Goal: Answer question/provide support: Share knowledge or assist other users

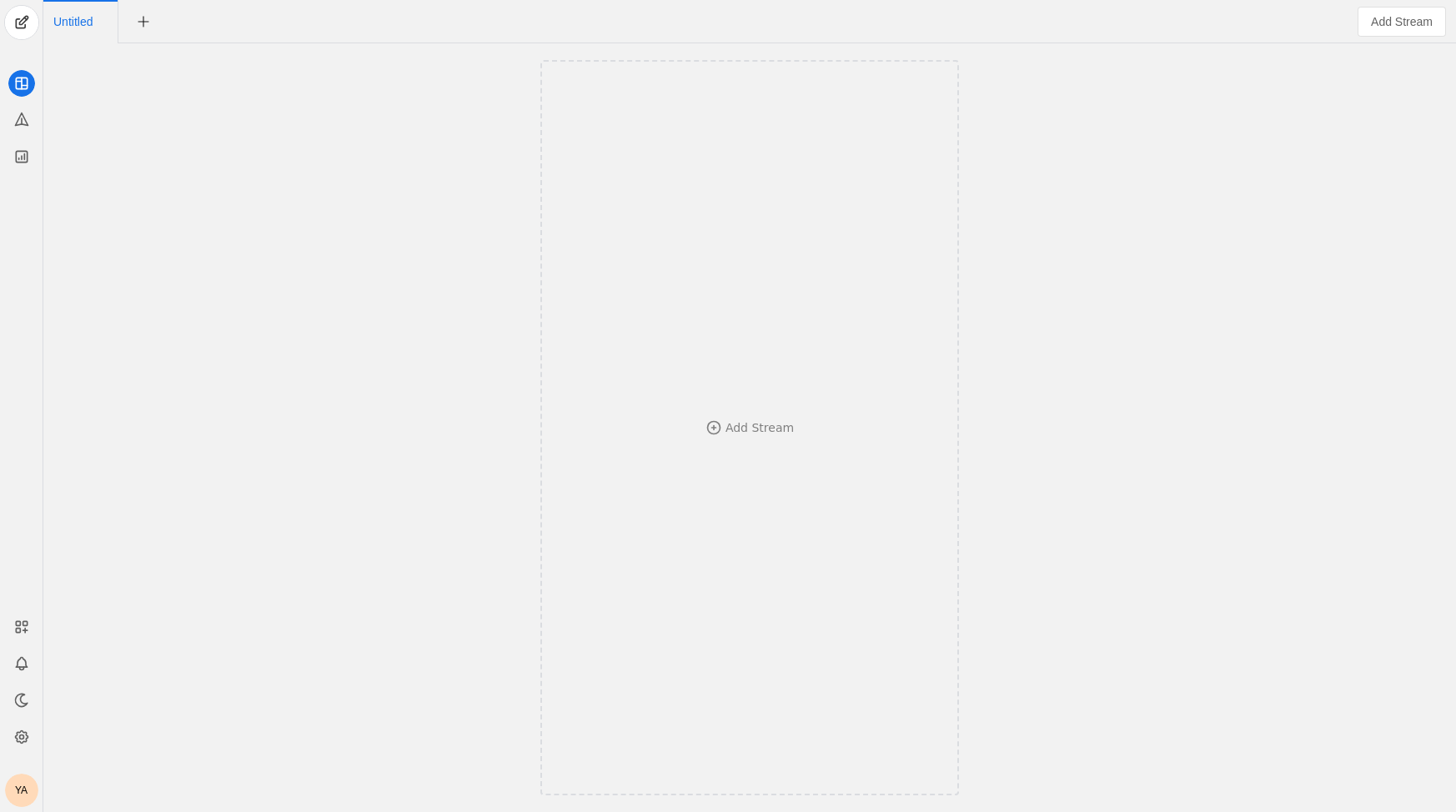
click at [18, 800] on div "YA" at bounding box center [22, 789] width 34 height 34
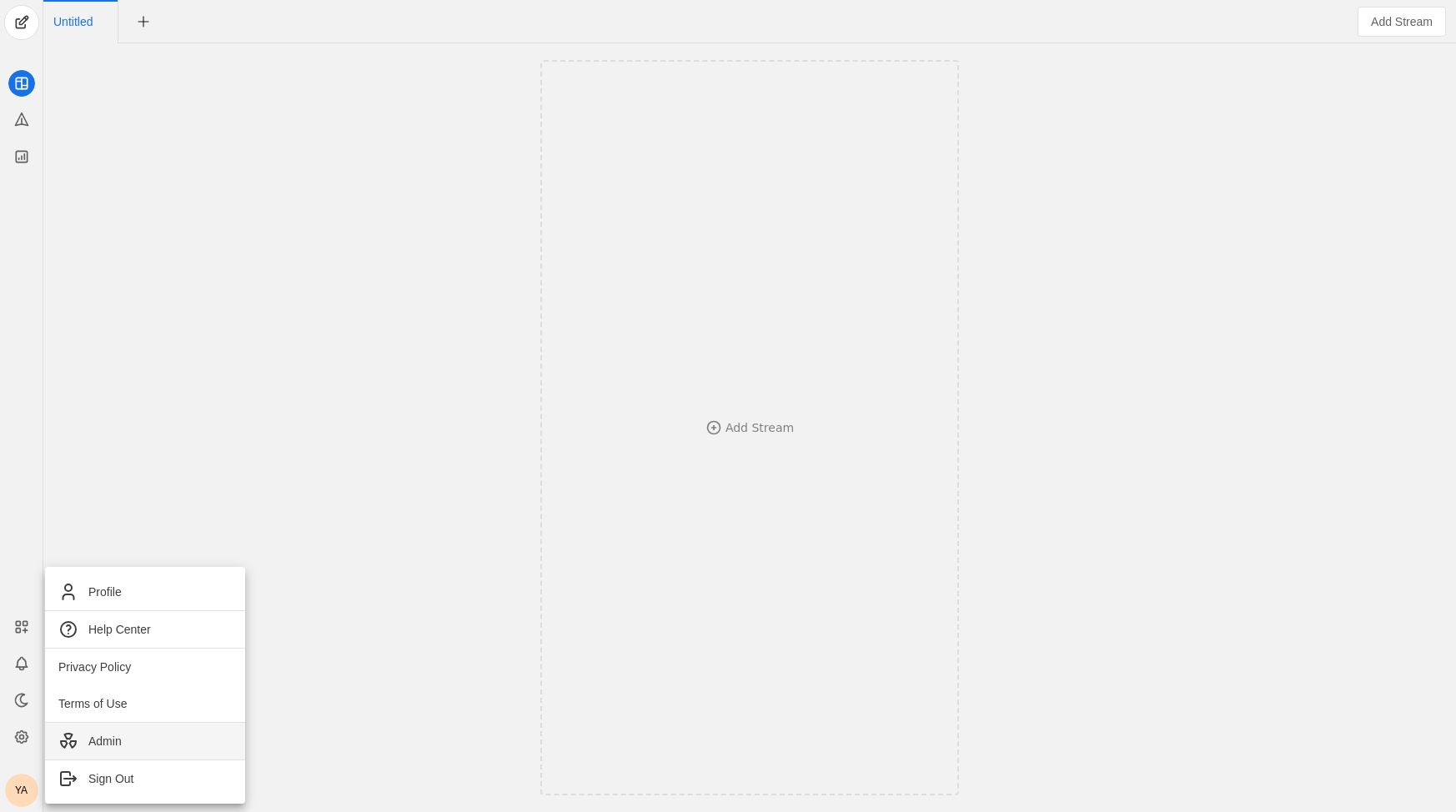
click at [114, 750] on span "Admin" at bounding box center [144, 741] width 173 height 20
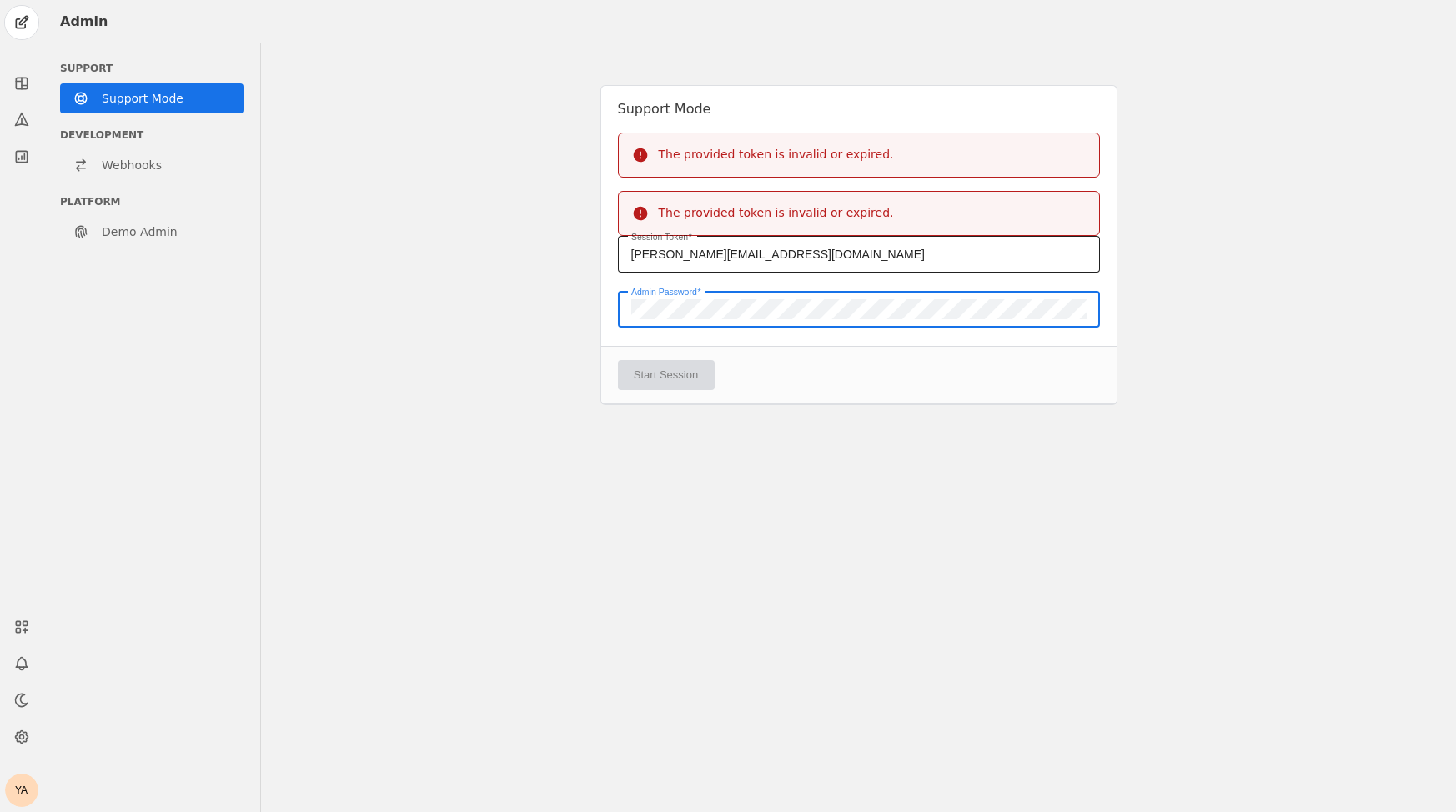
click at [820, 267] on div "[PERSON_NAME][EMAIL_ADDRESS][DOMAIN_NAME]" at bounding box center [859, 254] width 455 height 36
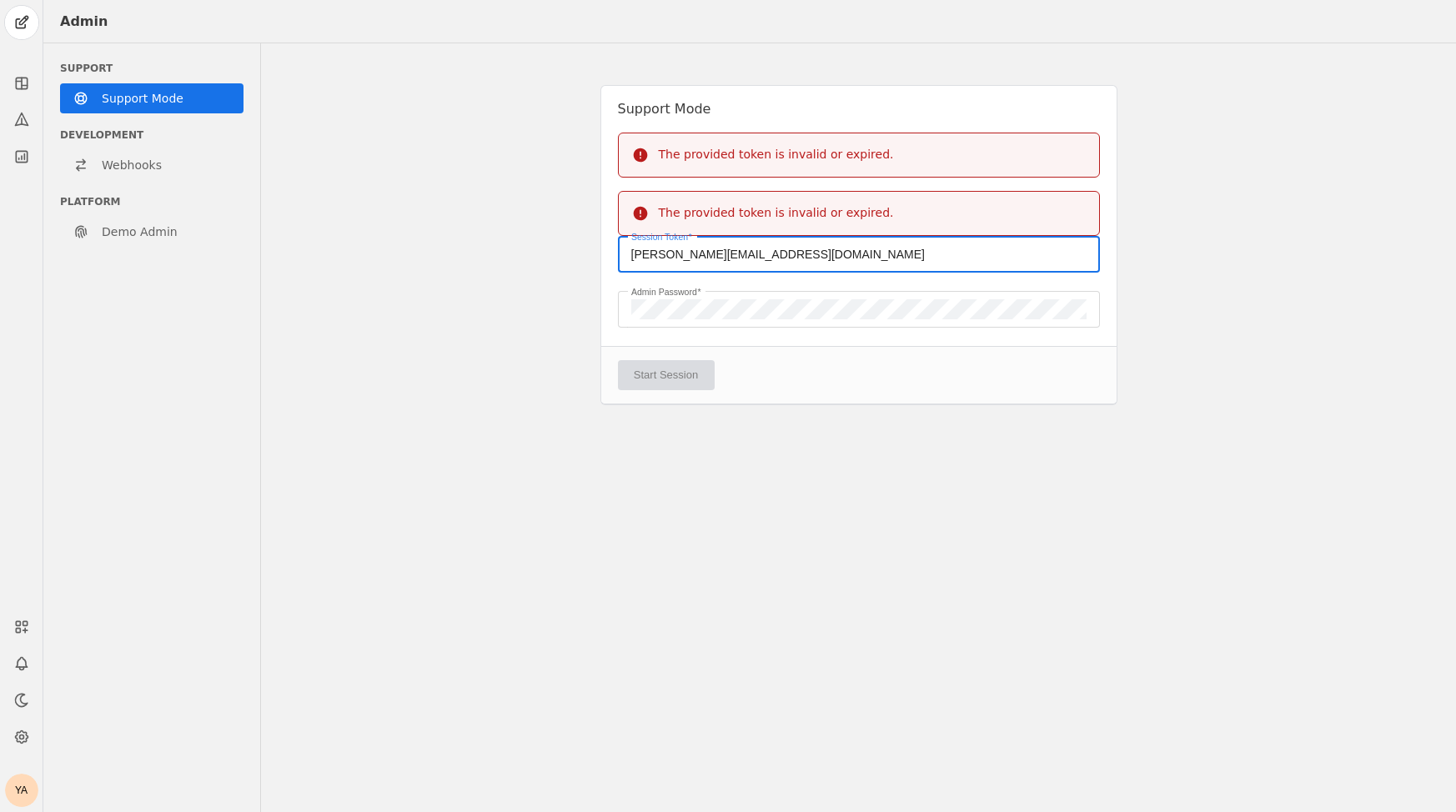
paste input "84GZ0M2LBEXFH4A7WQZFDHYGNS75VA6H"
type input "84GZ0M2LBEXFH4A7WQZFDHYGNS75VA6H"
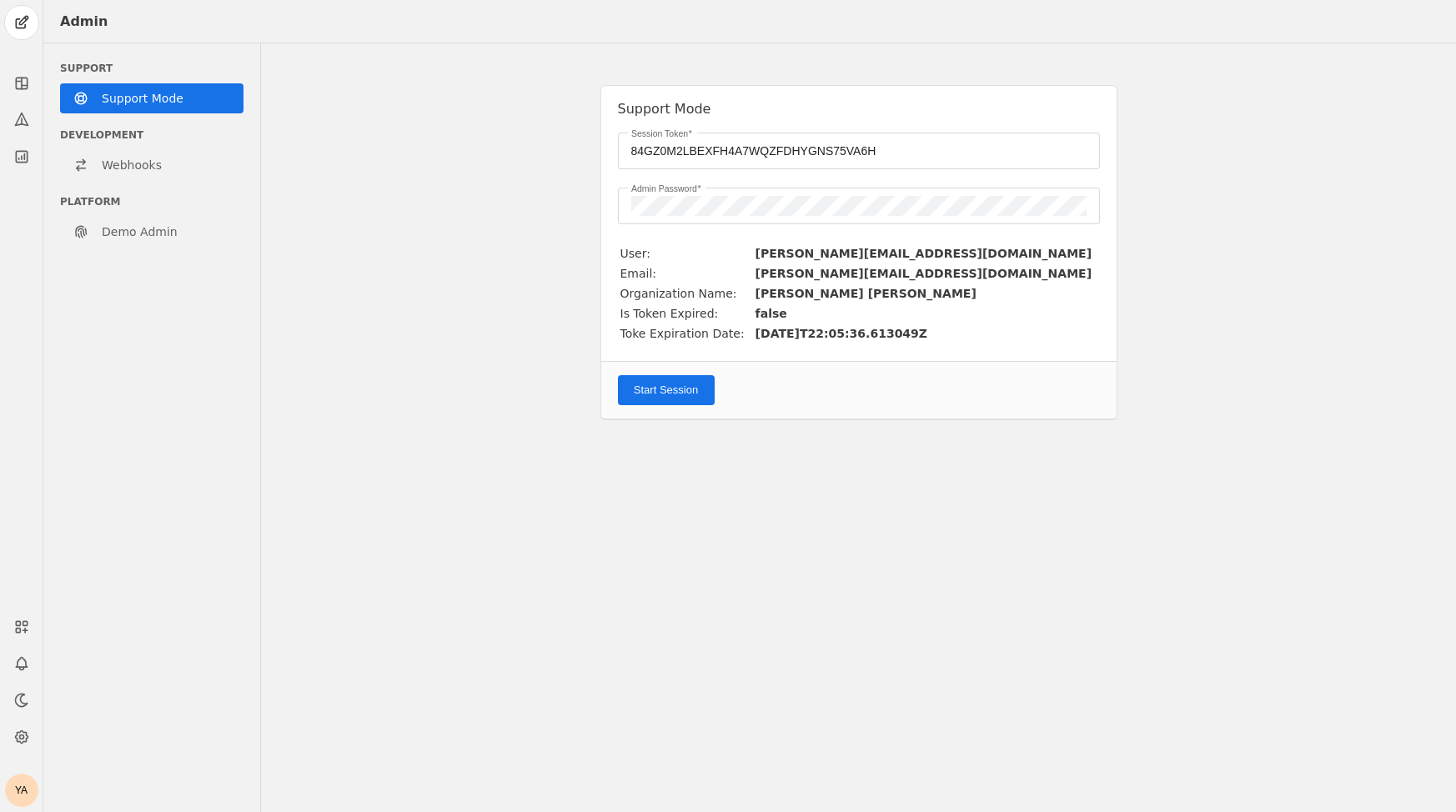
click at [857, 412] on app-support-session-admin "Support Mode Session [AUTH_TOKEN] Admin Password User: [PERSON_NAME][EMAIL_ADDR…" at bounding box center [859, 252] width 517 height 369
click at [642, 409] on div "Start Session" at bounding box center [859, 389] width 515 height 57
click at [650, 397] on button "Start Session" at bounding box center [665, 390] width 97 height 30
